Goal: Information Seeking & Learning: Learn about a topic

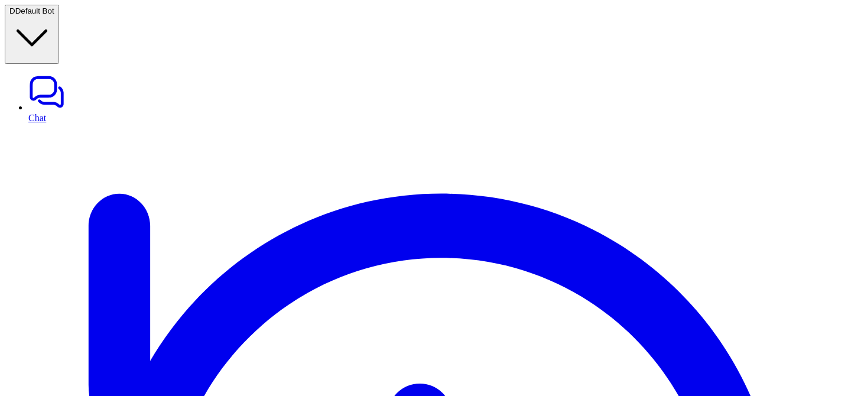
type textarea "**********"
click at [72, 73] on link "Chat" at bounding box center [437, 98] width 818 height 50
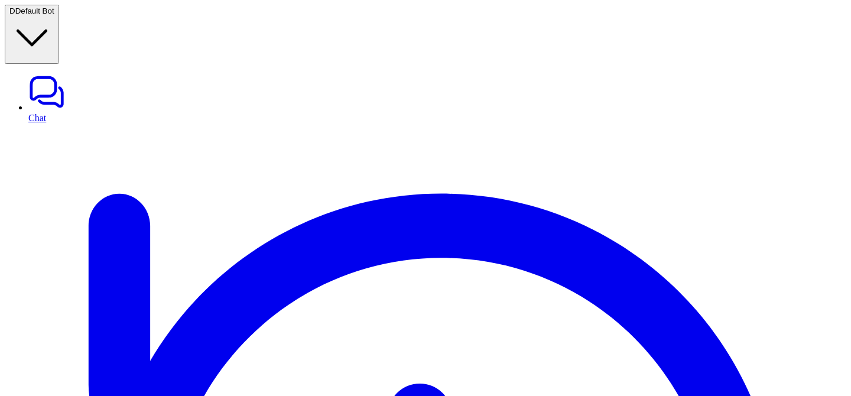
scroll to position [129, 0]
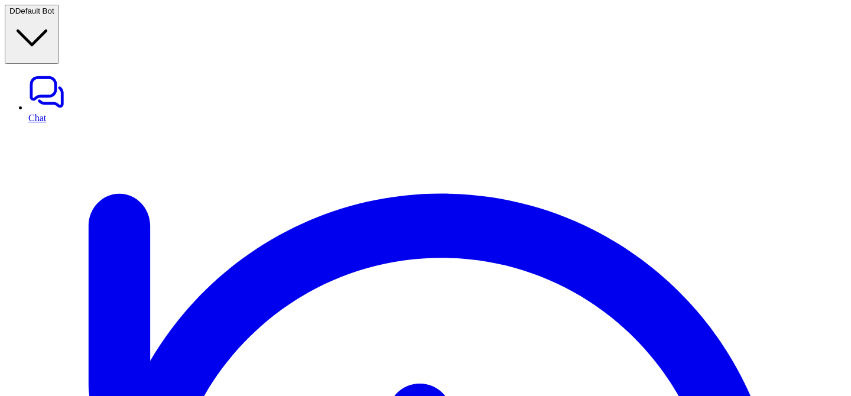
scroll to position [0, 15]
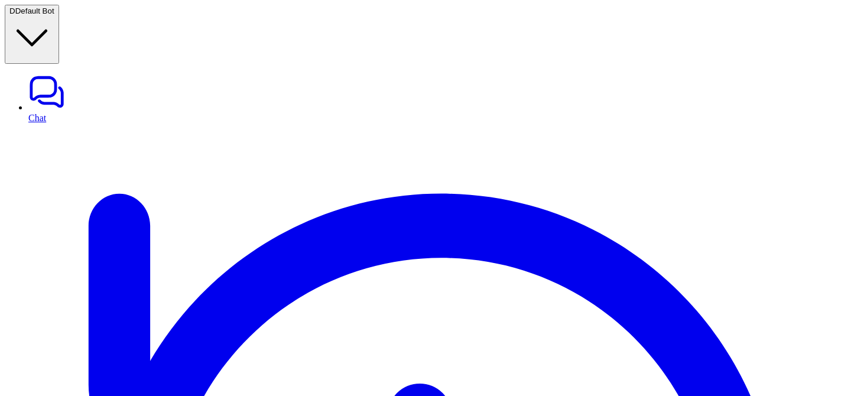
scroll to position [0, 134]
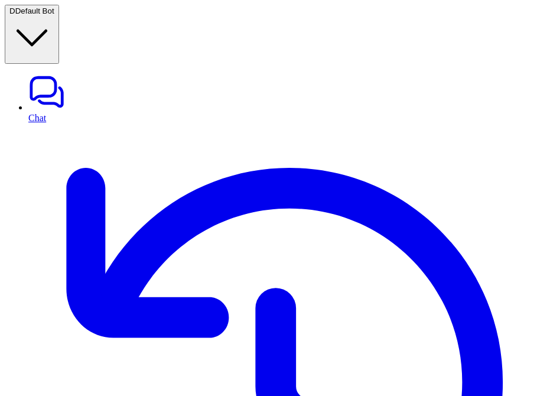
scroll to position [0, 434]
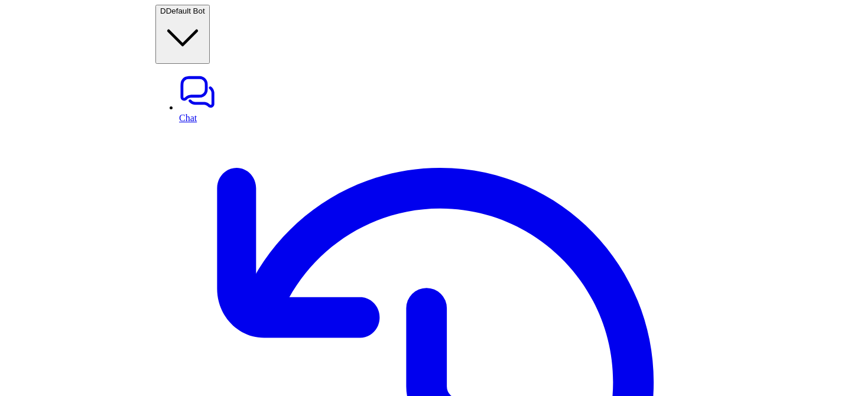
scroll to position [0, 434]
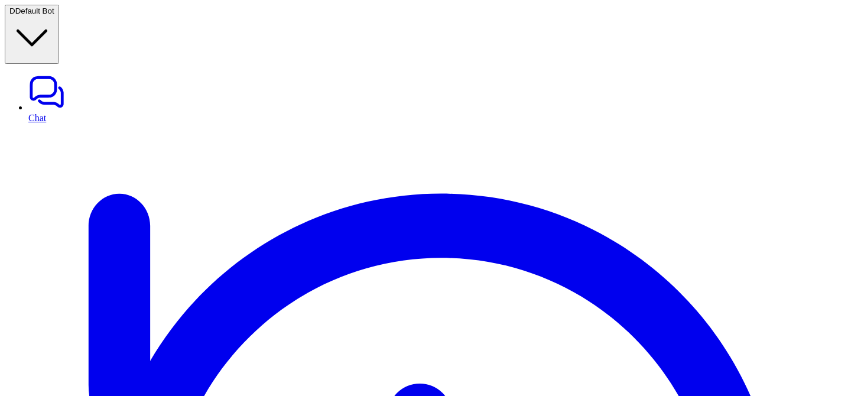
scroll to position [129, 0]
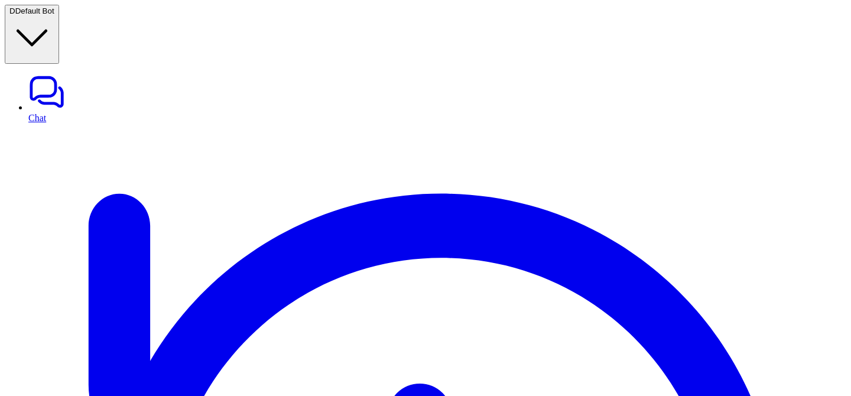
scroll to position [129, 0]
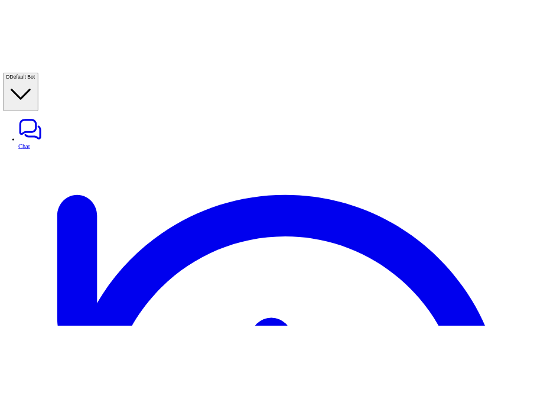
scroll to position [129, 0]
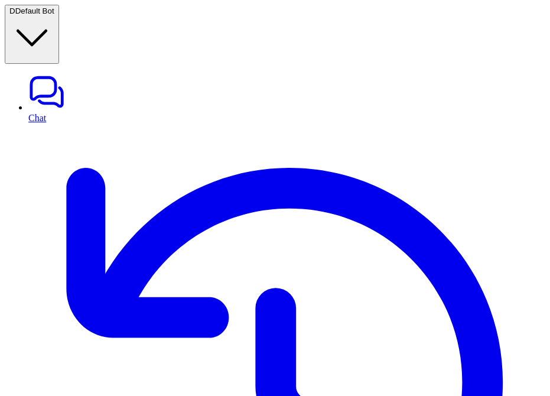
scroll to position [0, 344]
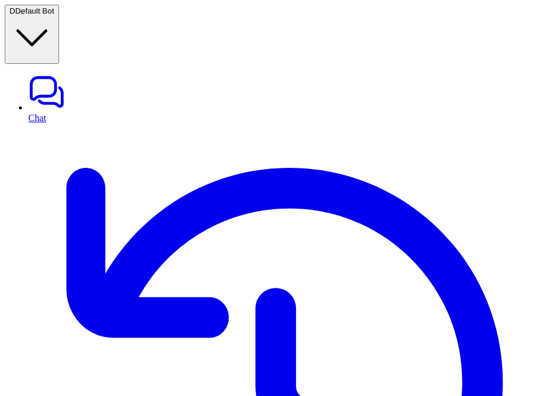
scroll to position [0, 339]
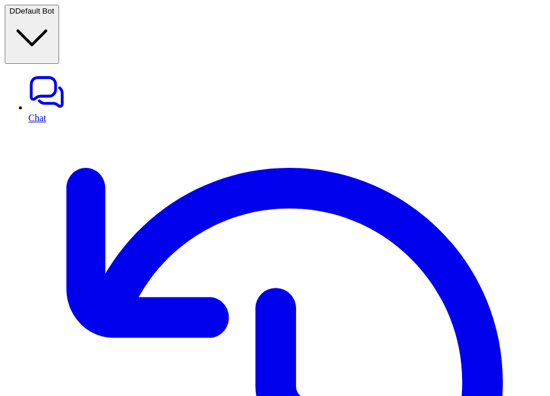
scroll to position [0, 359]
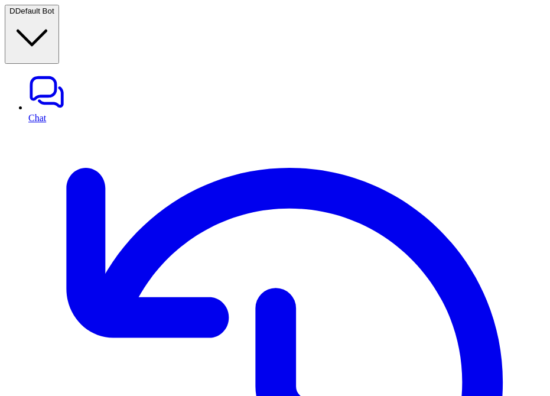
scroll to position [0, 389]
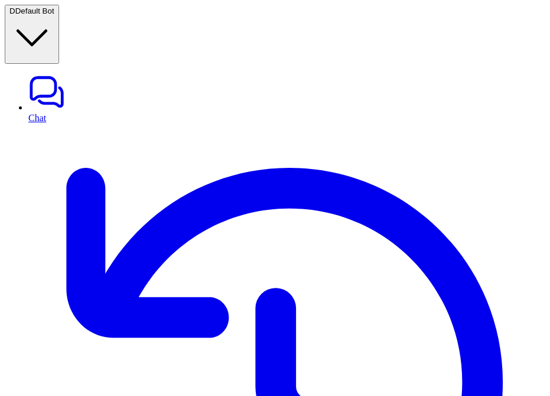
scroll to position [0, 308]
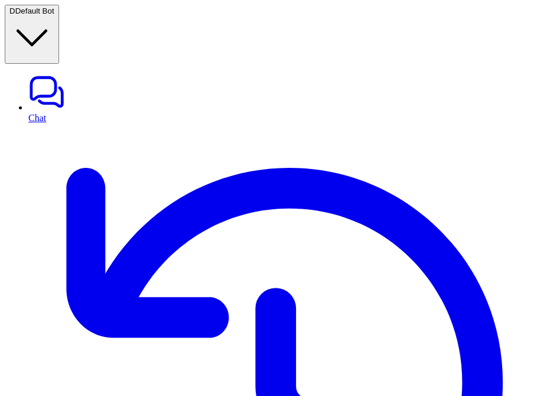
scroll to position [0, 434]
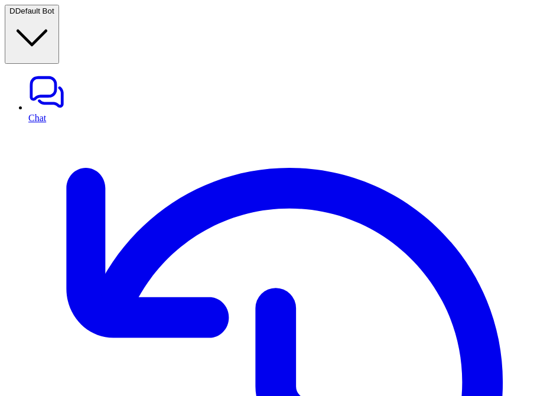
scroll to position [0, 434]
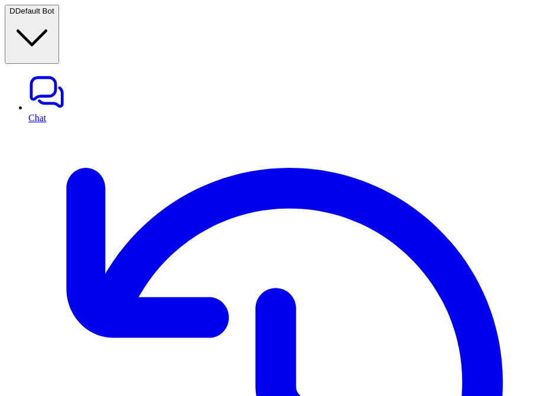
scroll to position [0, 362]
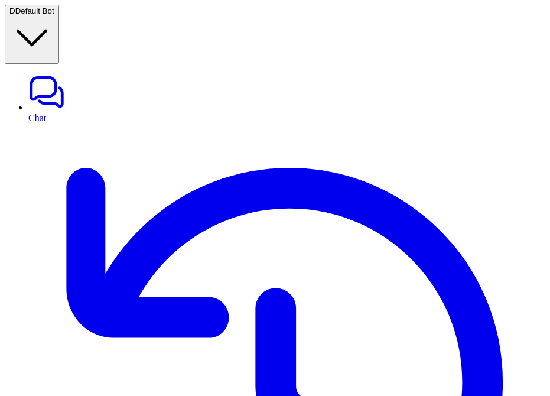
scroll to position [0, 434]
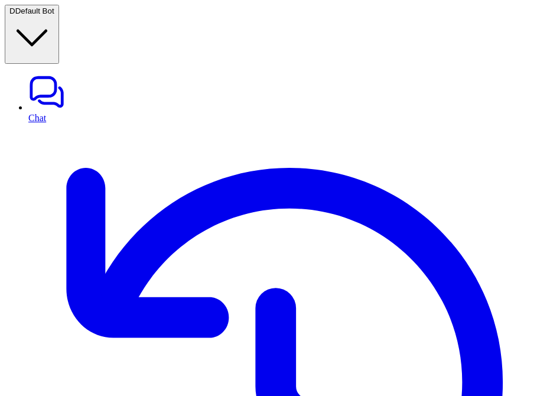
scroll to position [0, 389]
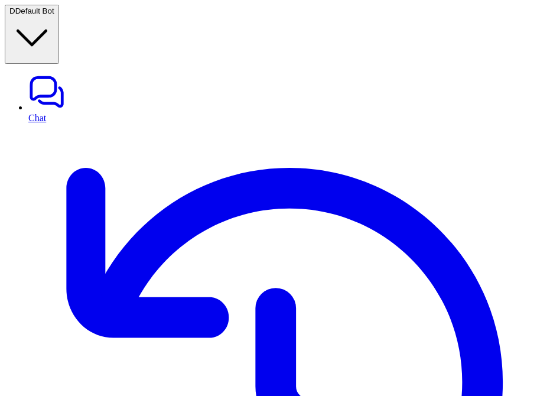
scroll to position [0, 307]
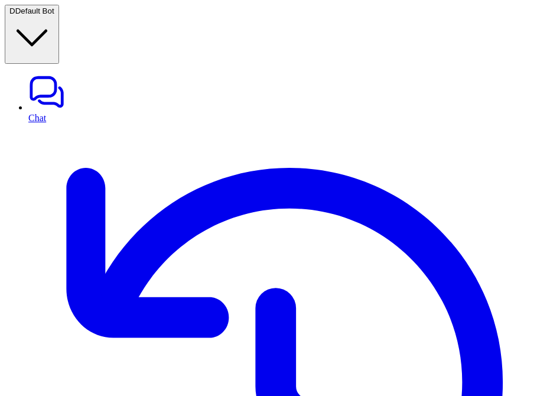
scroll to position [129, 0]
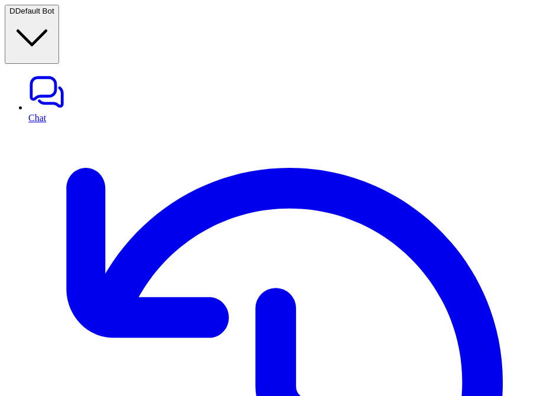
scroll to position [0, 377]
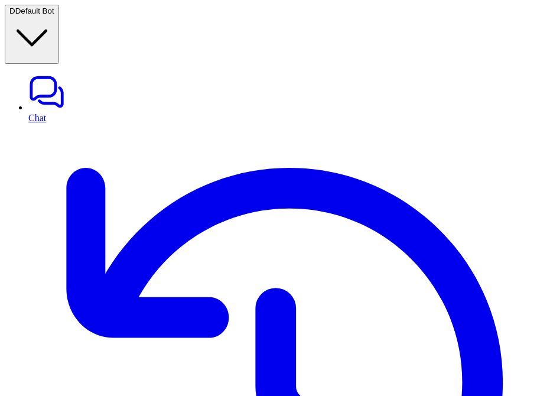
scroll to position [129, 0]
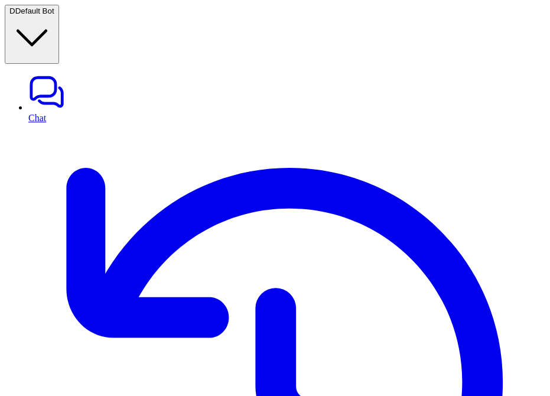
scroll to position [129, 0]
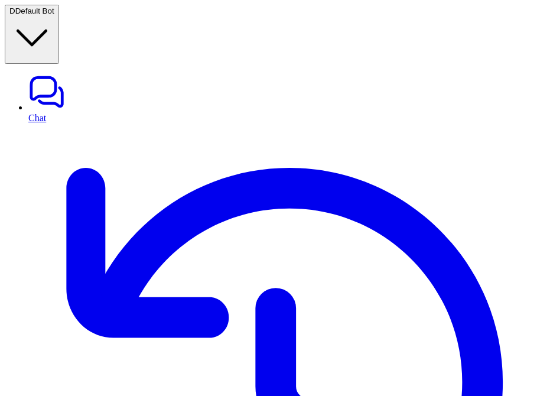
scroll to position [0, 356]
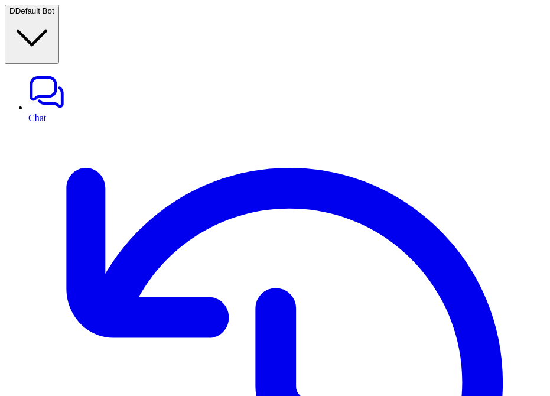
scroll to position [0, 340]
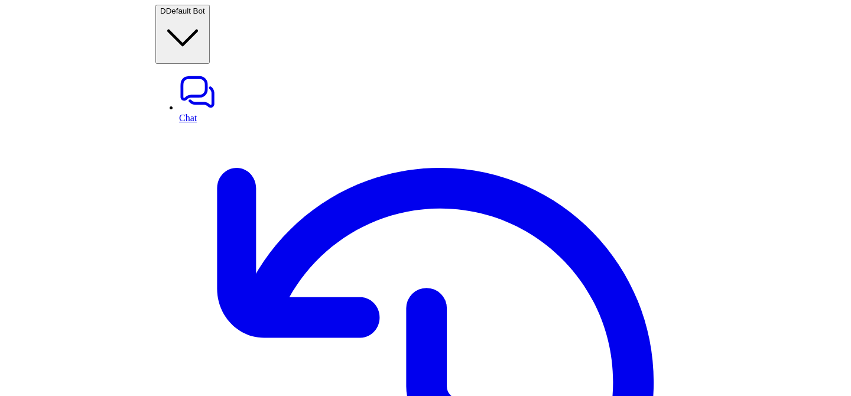
scroll to position [129, 0]
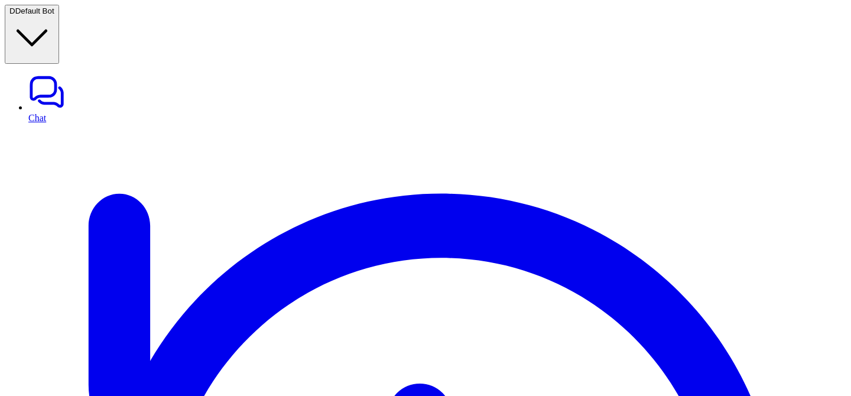
scroll to position [0, 134]
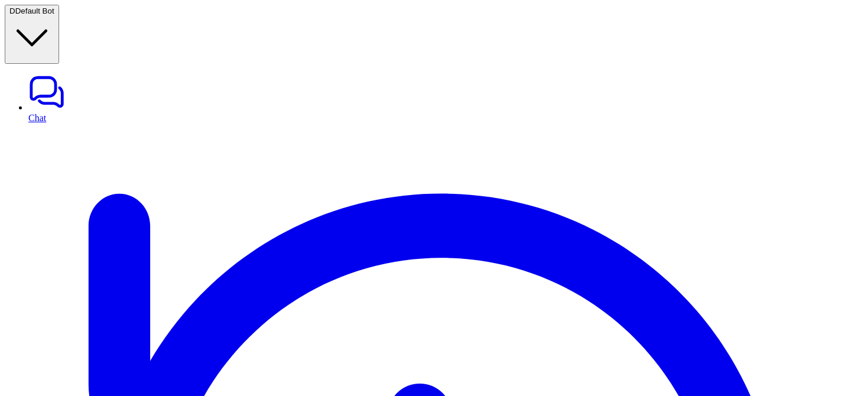
scroll to position [0, 134]
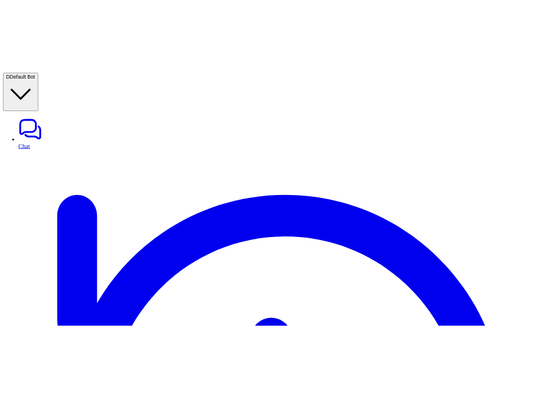
scroll to position [129, 0]
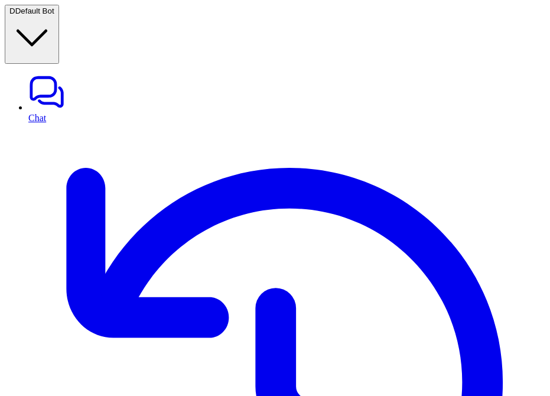
scroll to position [0, 364]
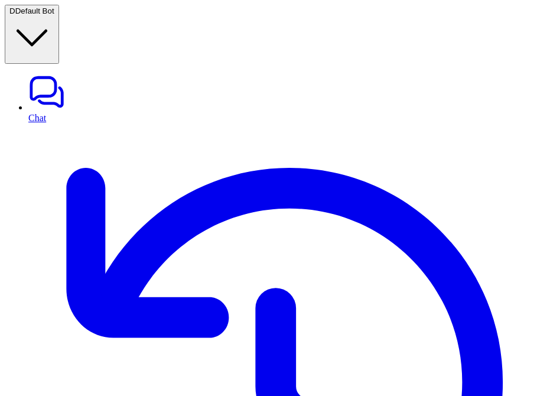
scroll to position [0, 434]
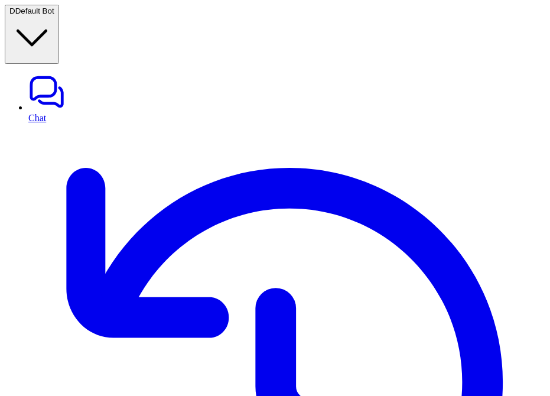
scroll to position [0, 367]
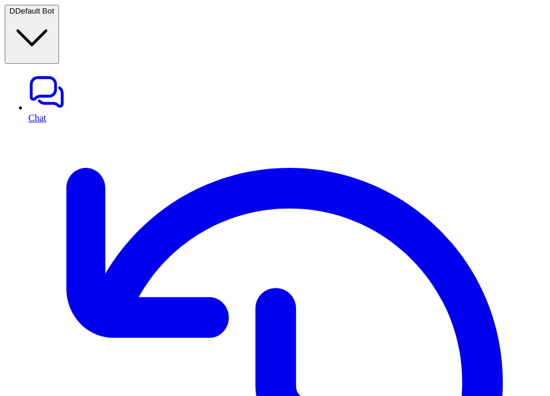
scroll to position [0, 434]
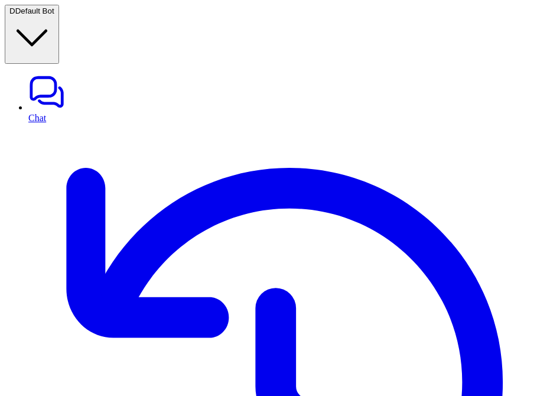
scroll to position [129, 0]
click at [48, 123] on link "History" at bounding box center [286, 387] width 517 height 529
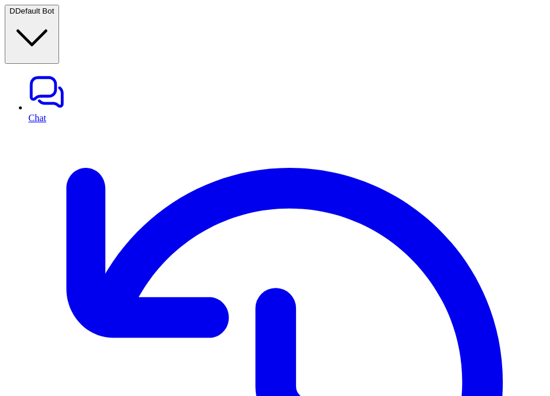
scroll to position [0, 365]
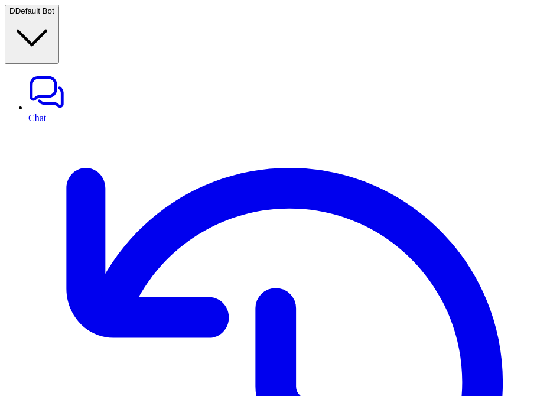
scroll to position [129, 0]
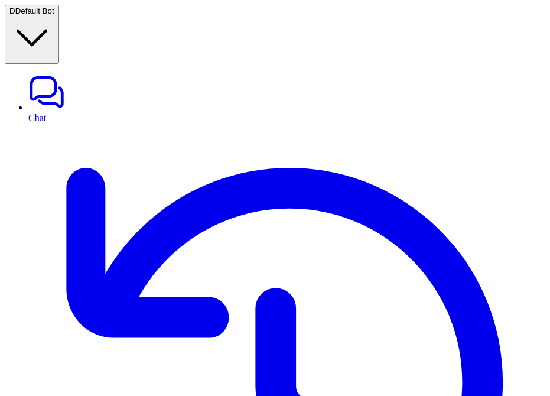
scroll to position [129, 0]
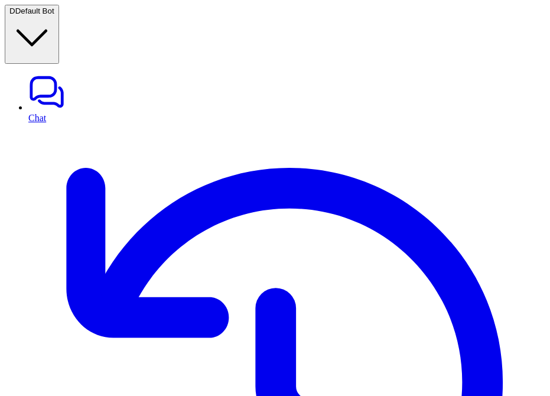
scroll to position [0, 378]
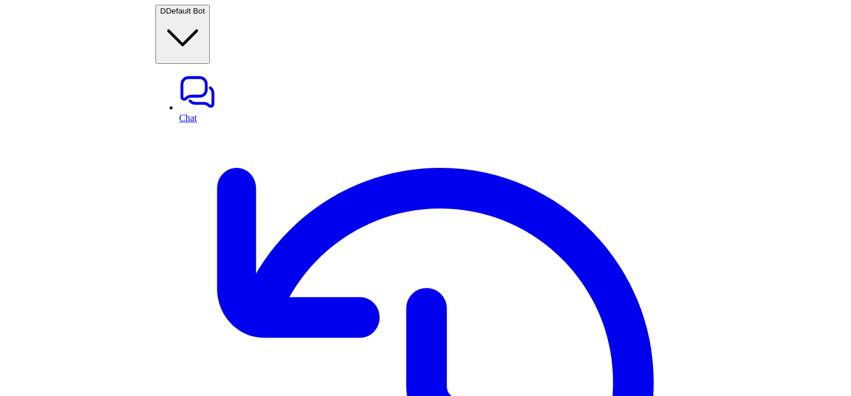
scroll to position [114, 0]
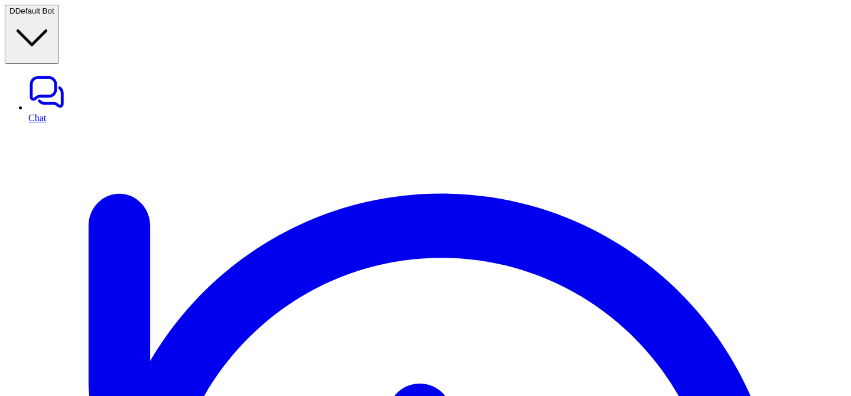
scroll to position [0, 94]
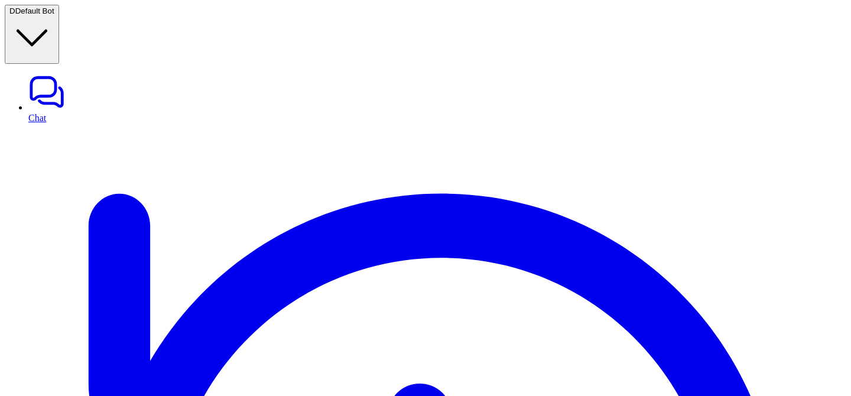
scroll to position [0, 134]
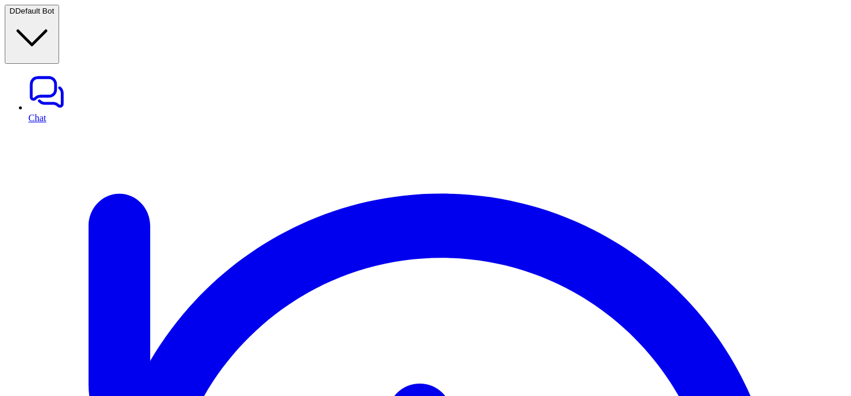
scroll to position [0, 99]
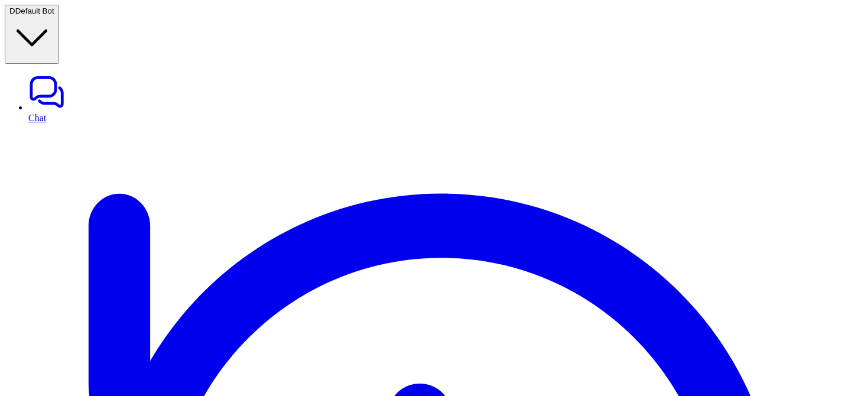
scroll to position [0, 134]
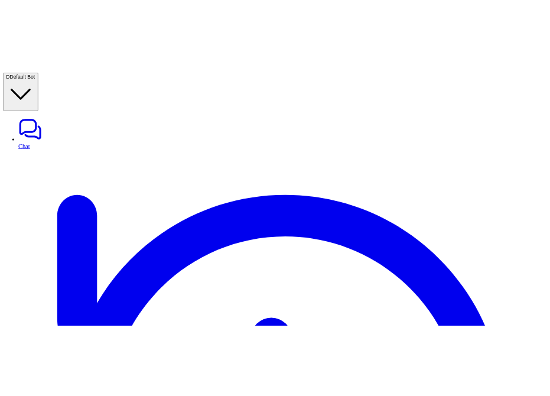
scroll to position [129, 0]
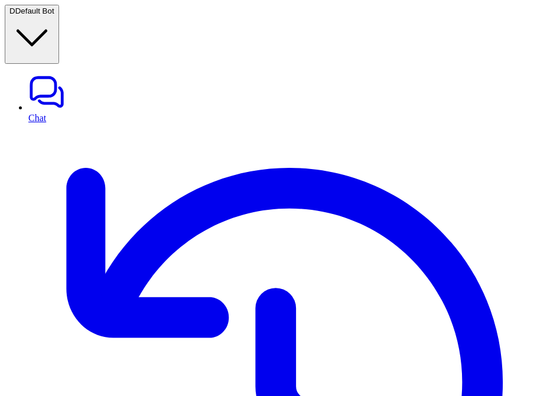
scroll to position [0, 378]
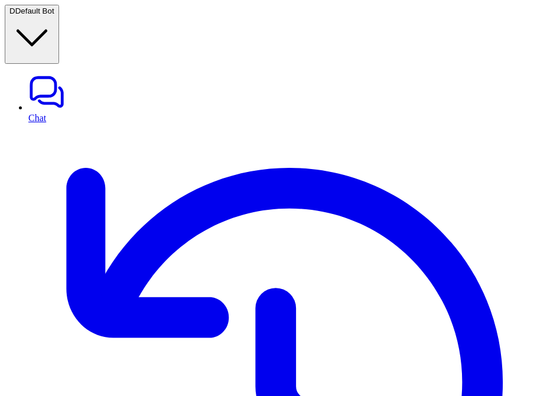
scroll to position [0, 434]
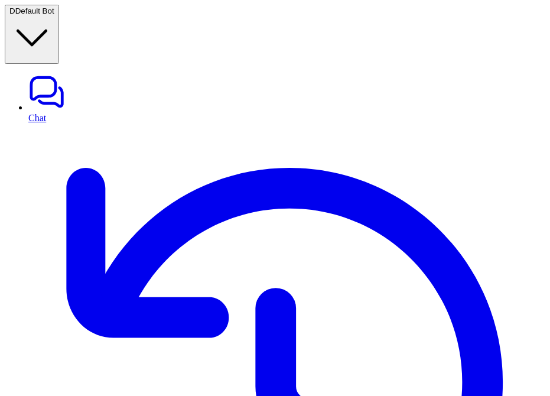
scroll to position [0, 284]
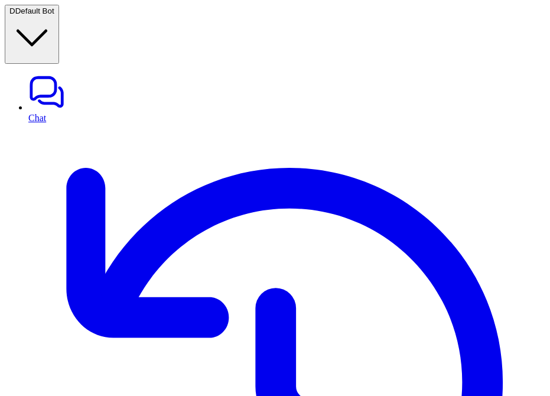
scroll to position [129, 0]
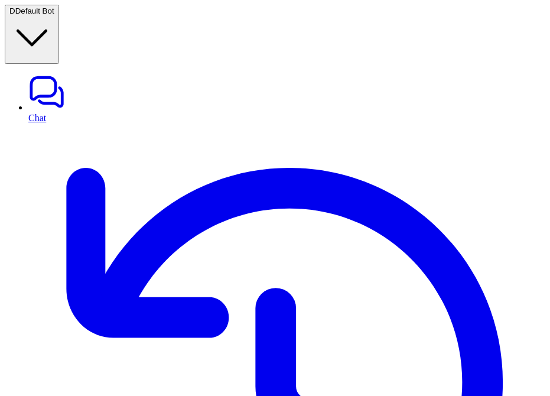
scroll to position [129, 0]
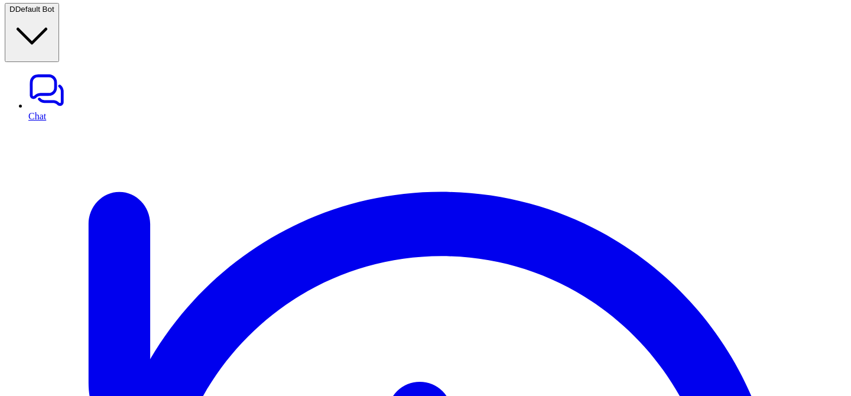
scroll to position [0, 134]
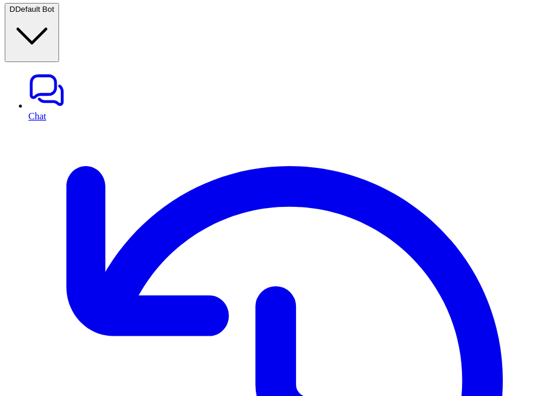
scroll to position [0, 340]
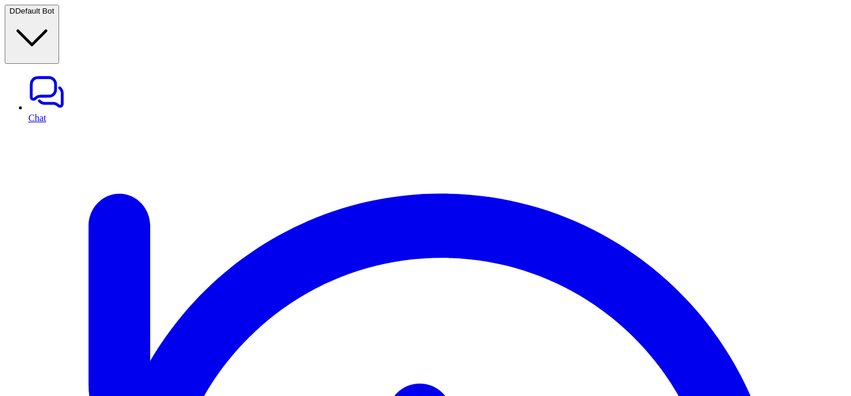
scroll to position [2, 0]
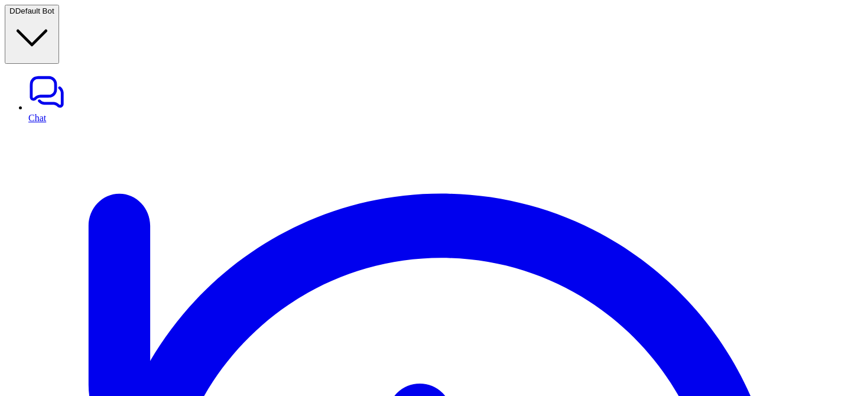
scroll to position [129, 0]
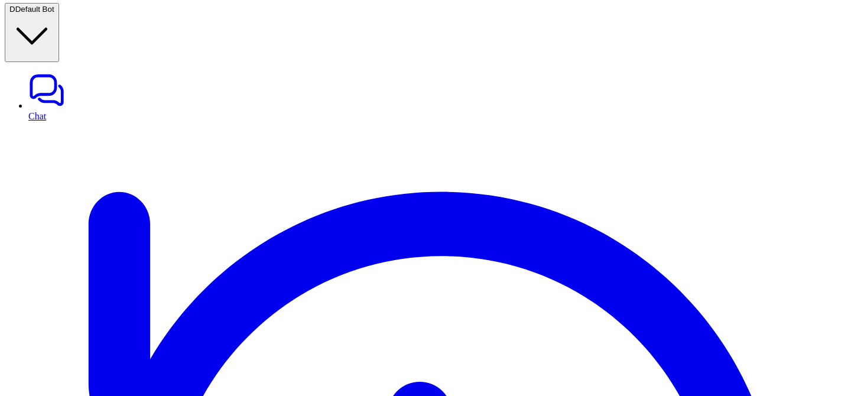
scroll to position [0, 134]
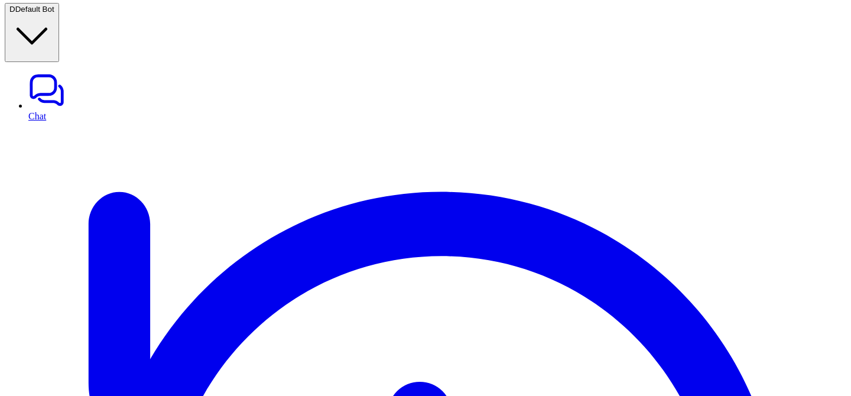
scroll to position [0, 0]
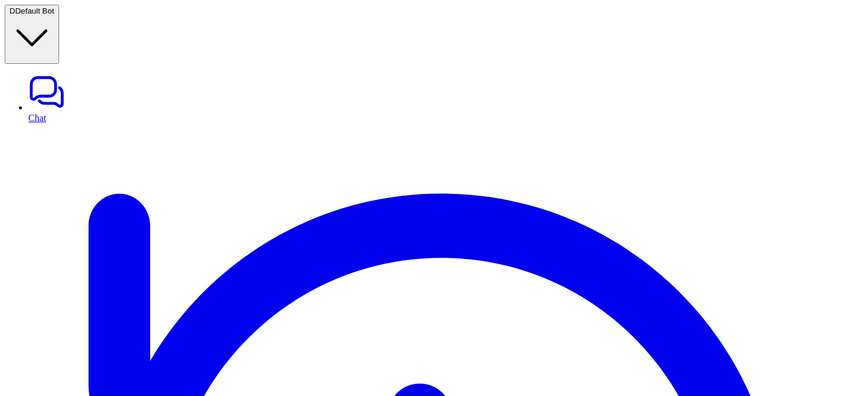
scroll to position [2, 0]
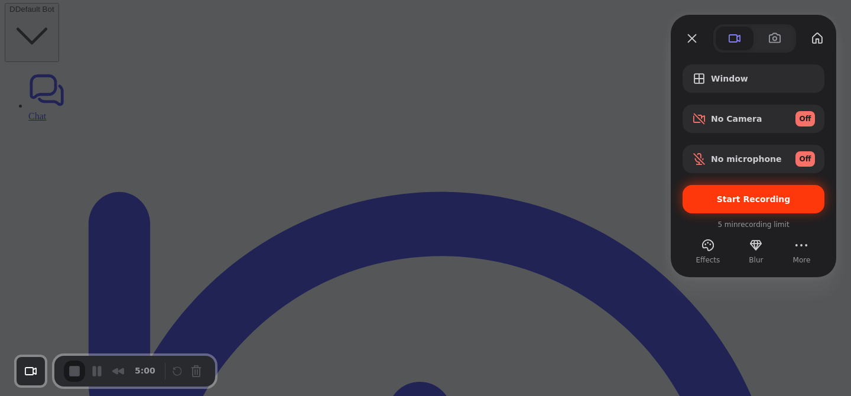
click at [550, 187] on div "Start Recording" at bounding box center [753, 199] width 142 height 28
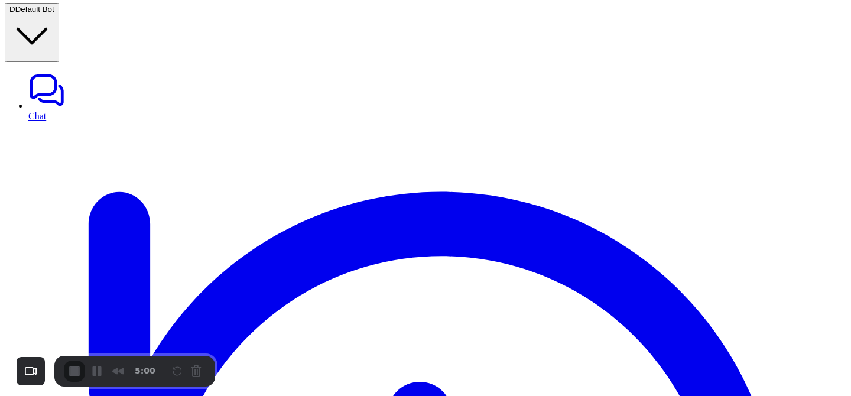
click at [437, 395] on div at bounding box center [425, 396] width 851 height 0
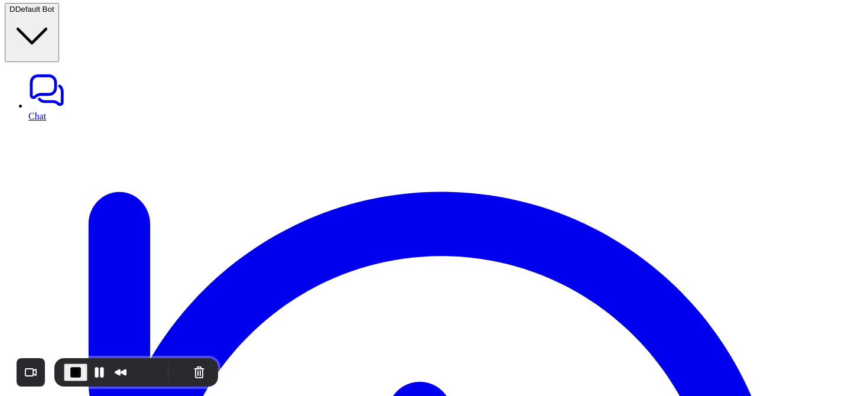
scroll to position [0, 134]
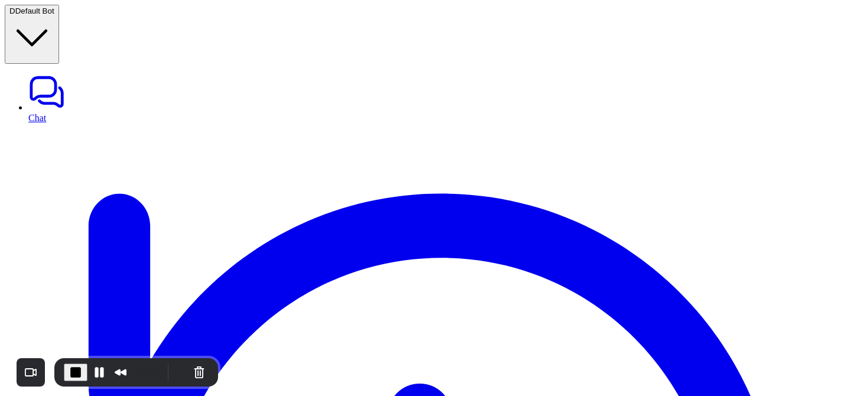
scroll to position [129, 0]
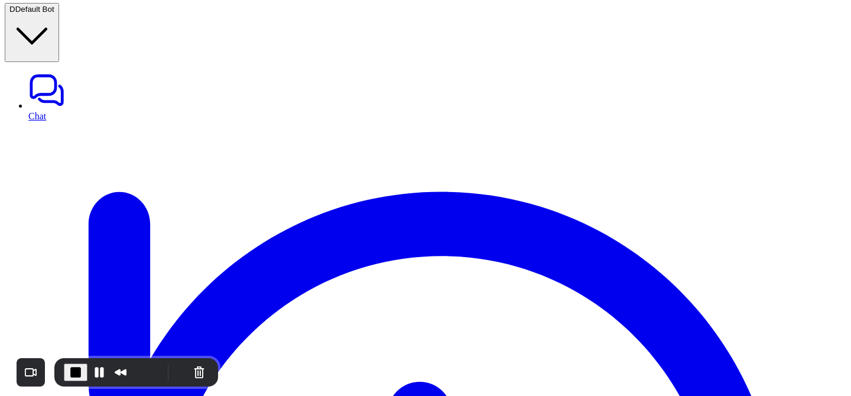
scroll to position [0, 134]
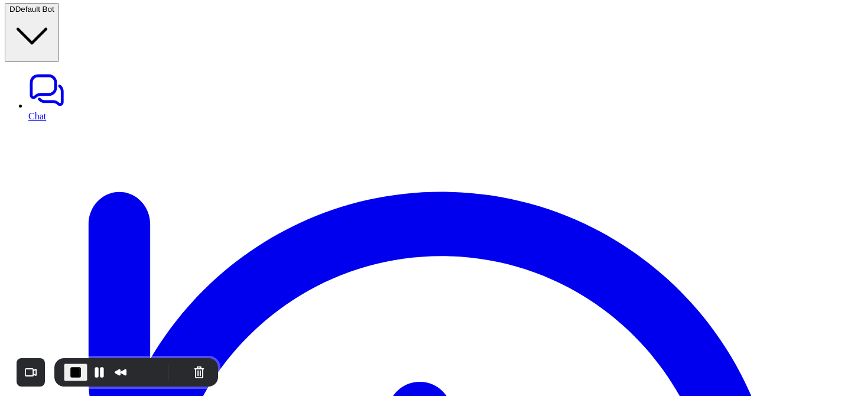
click at [75, 367] on span "End Recording" at bounding box center [76, 372] width 14 height 14
